Goal: Entertainment & Leisure: Consume media (video, audio)

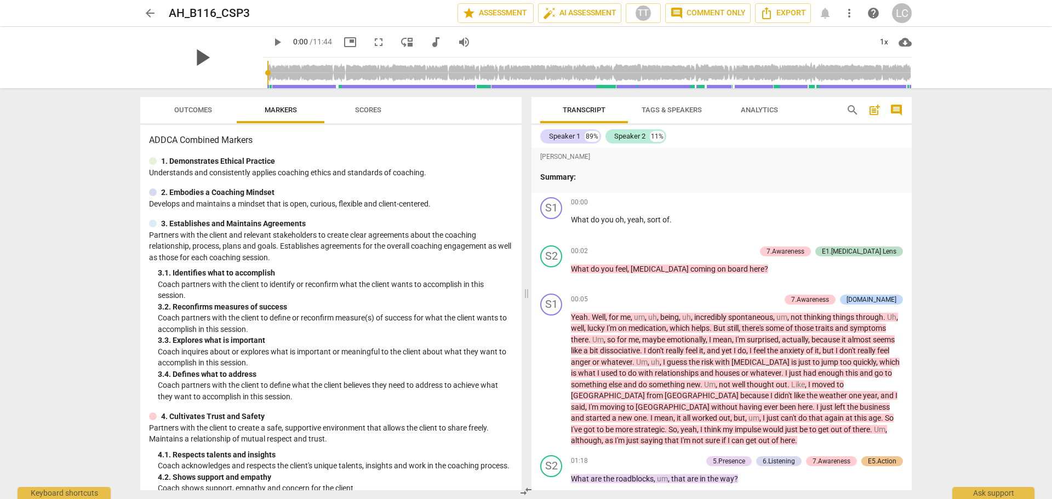
click at [192, 56] on span "play_arrow" at bounding box center [201, 57] width 28 height 28
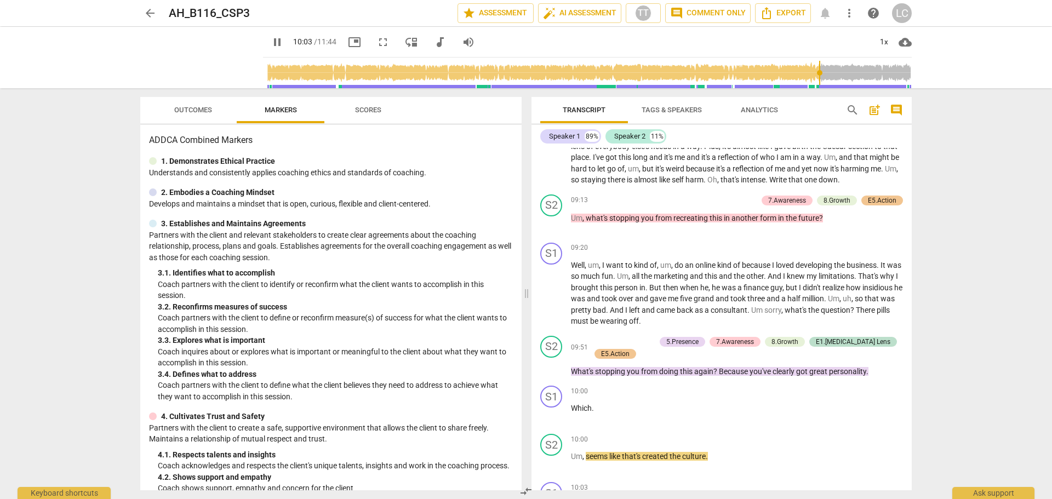
scroll to position [2057, 0]
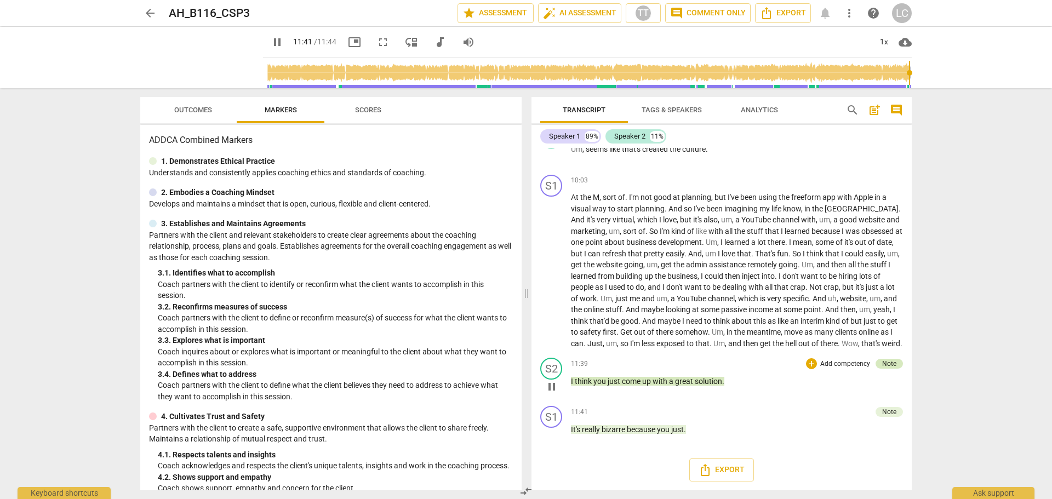
click at [887, 364] on div "Note" at bounding box center [889, 364] width 14 height 10
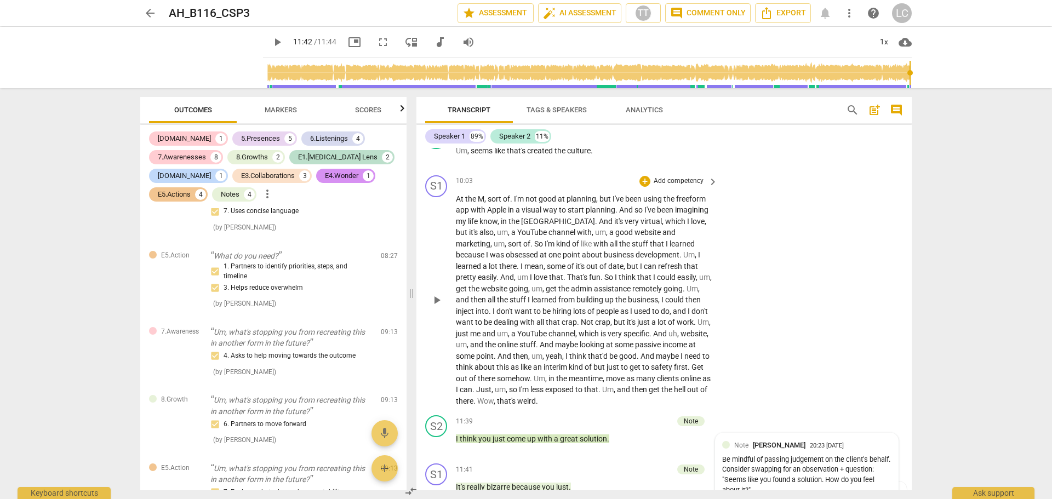
scroll to position [2394, 0]
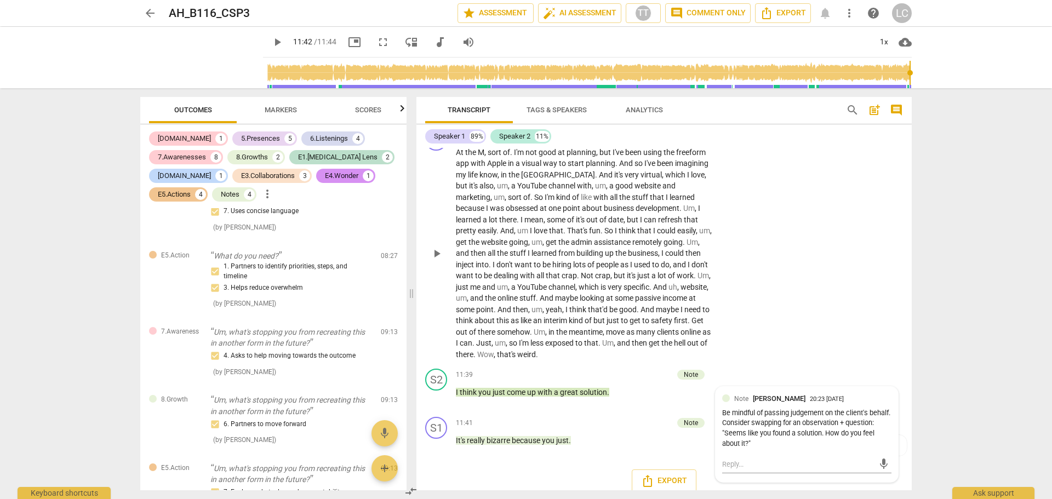
click at [901, 352] on div "S1 play_arrow pause 10:03 + Add competency keyboard_arrow_right At the M , sort…" at bounding box center [663, 244] width 495 height 240
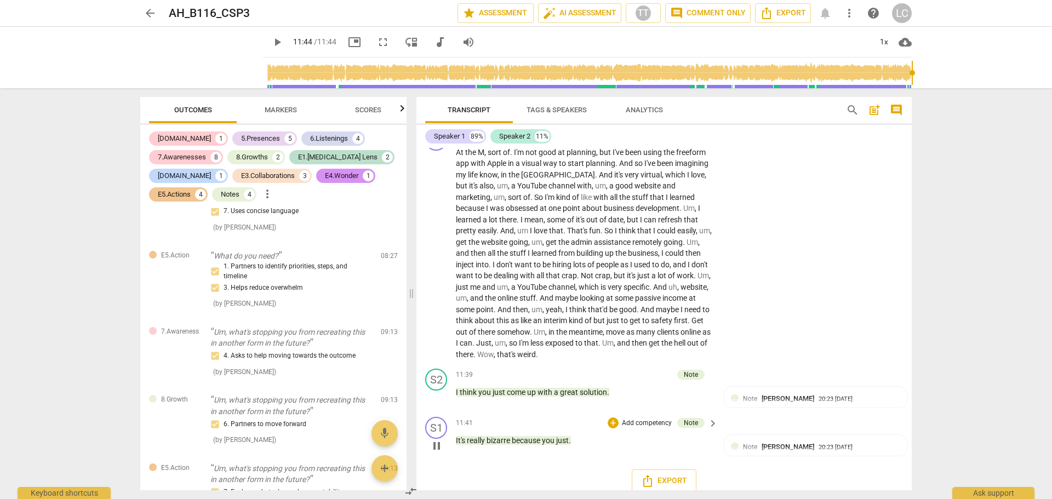
type input "704"
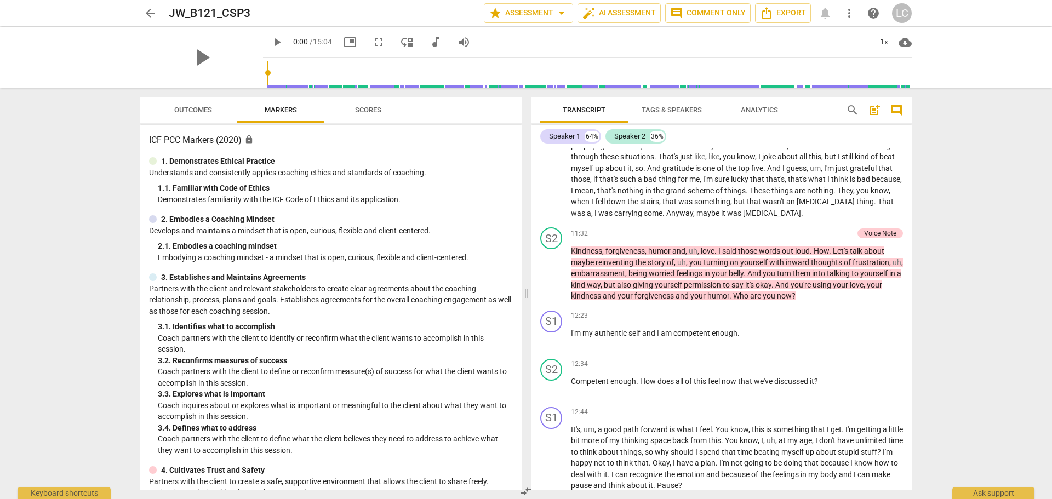
scroll to position [2848, 0]
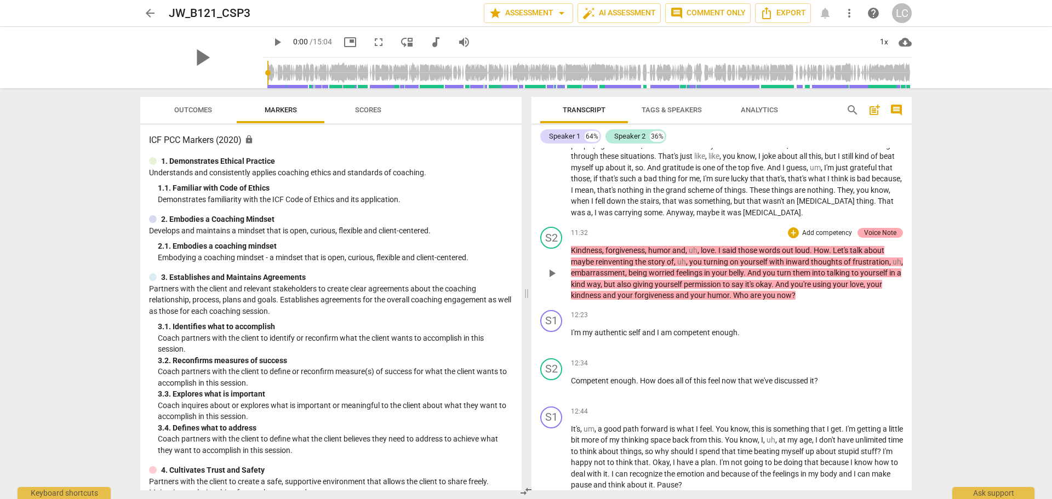
click at [887, 238] on div "Voice Note" at bounding box center [880, 233] width 32 height 10
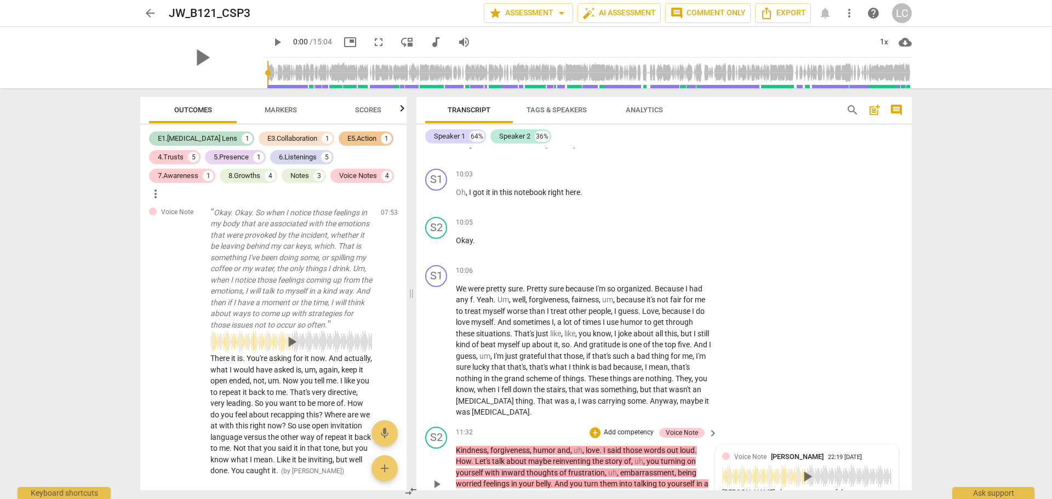
scroll to position [2889, 0]
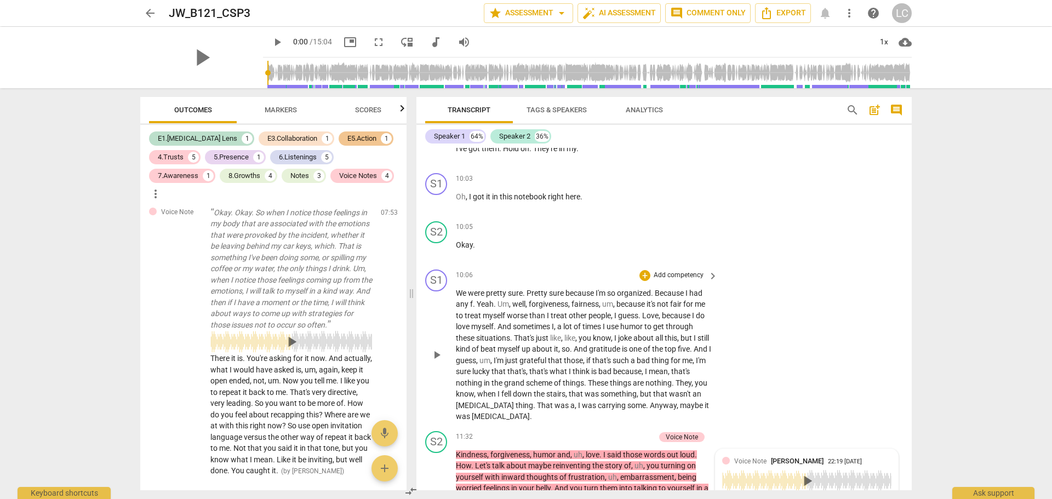
click at [864, 397] on div "S1 play_arrow pause 10:06 + Add competency keyboard_arrow_right We were pretty …" at bounding box center [663, 346] width 495 height 162
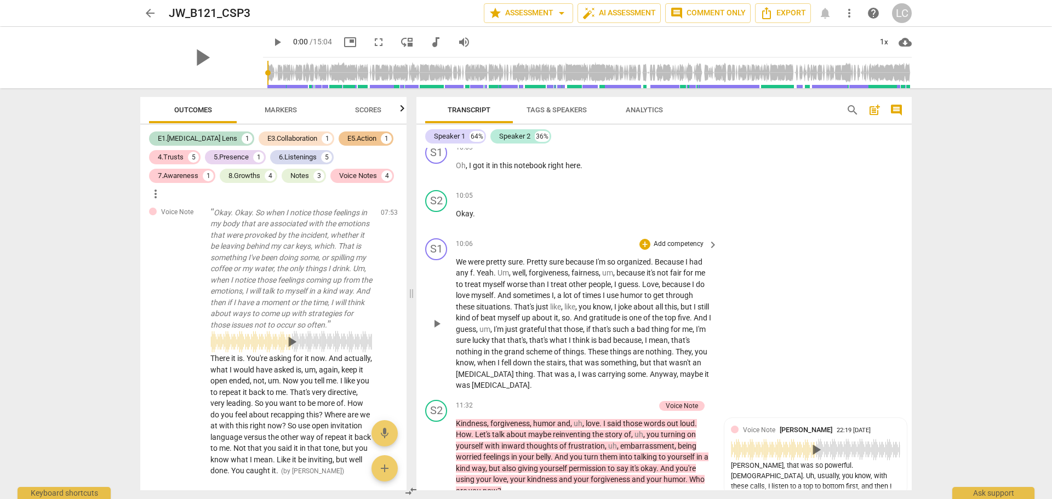
scroll to position [2944, 0]
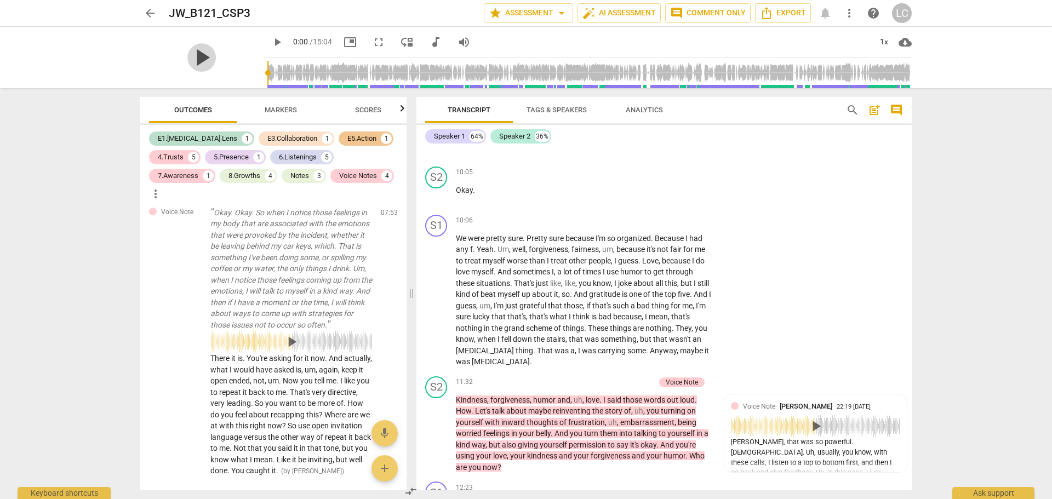
click at [187, 53] on span "play_arrow" at bounding box center [201, 57] width 28 height 28
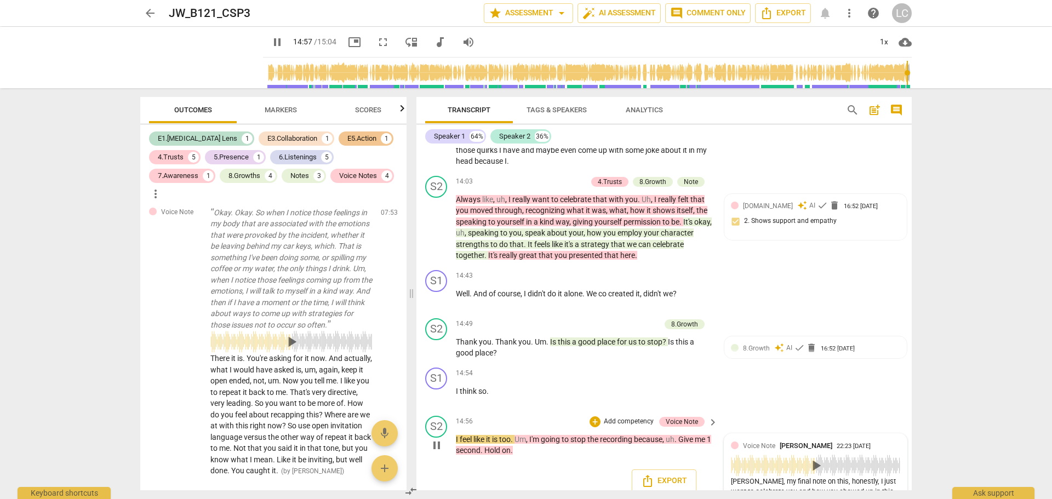
scroll to position [3681, 0]
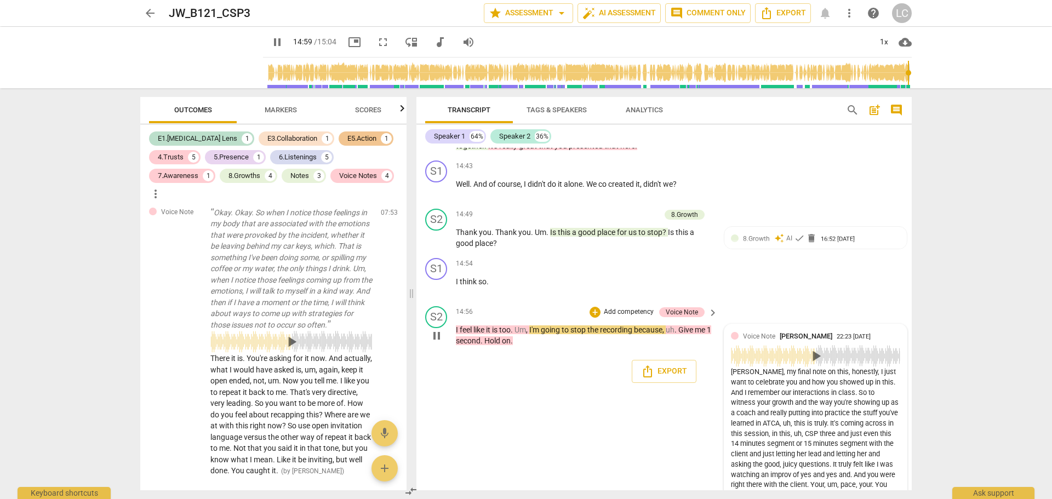
click at [736, 345] on div "play_arrow" at bounding box center [815, 356] width 169 height 22
type input "900"
click at [801, 347] on span "play_arrow" at bounding box center [807, 356] width 18 height 18
click at [806, 347] on span "play_arrow" at bounding box center [807, 356] width 18 height 18
click at [801, 347] on span "play_arrow" at bounding box center [807, 356] width 18 height 18
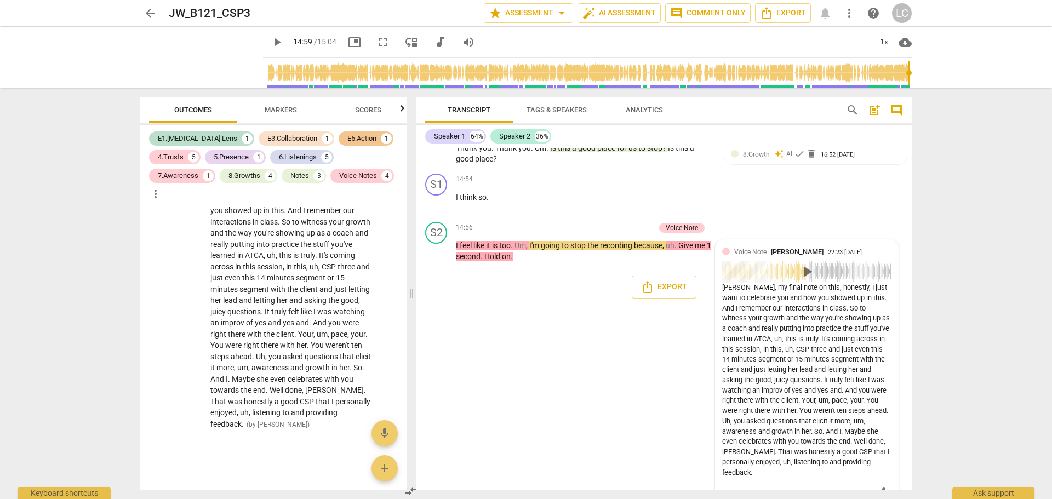
scroll to position [3346, 0]
